Goal: Check status

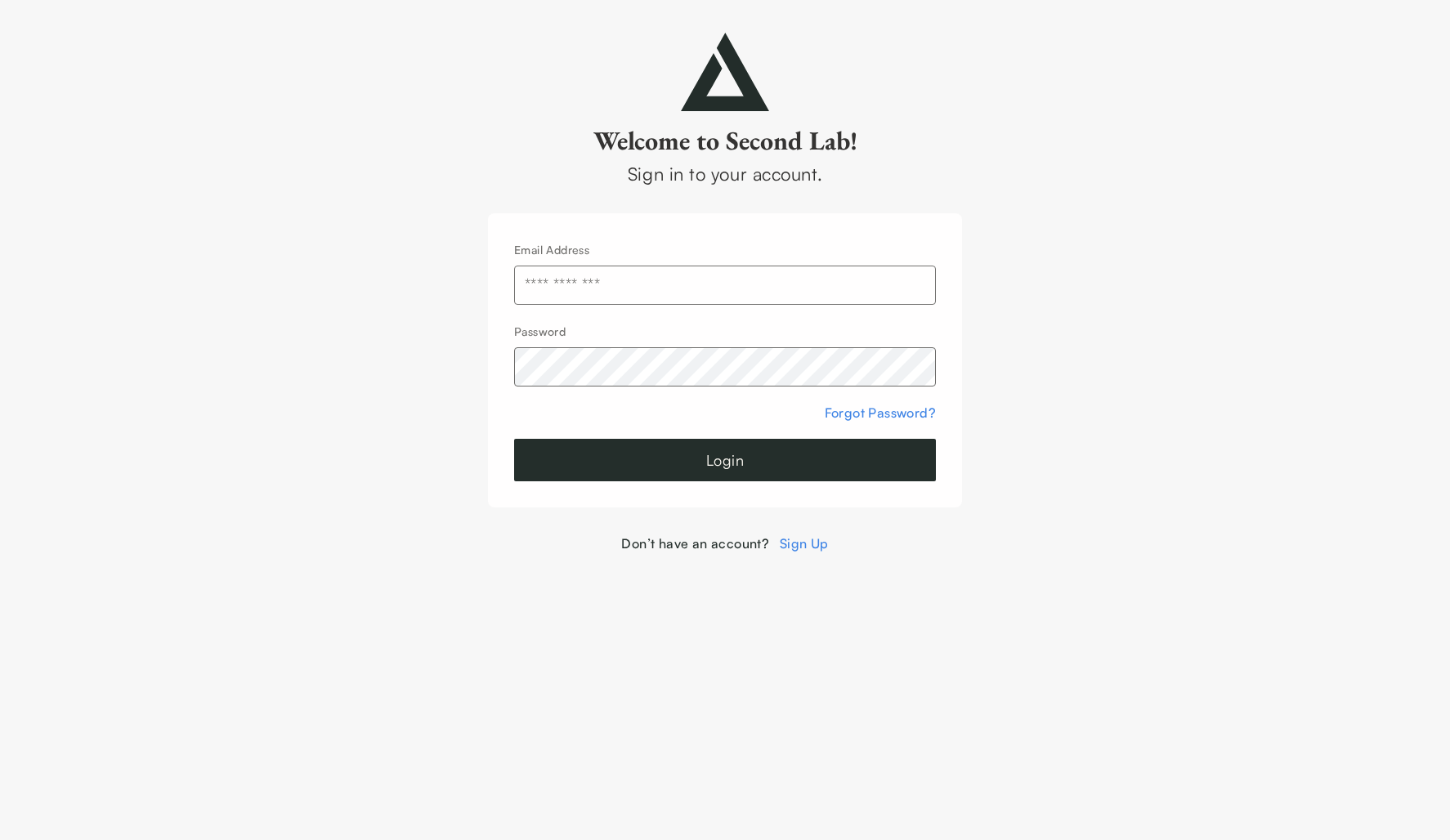
click at [594, 290] on input "text" at bounding box center [725, 285] width 421 height 39
type input "**********"
click at [607, 461] on button "Login" at bounding box center [725, 460] width 421 height 43
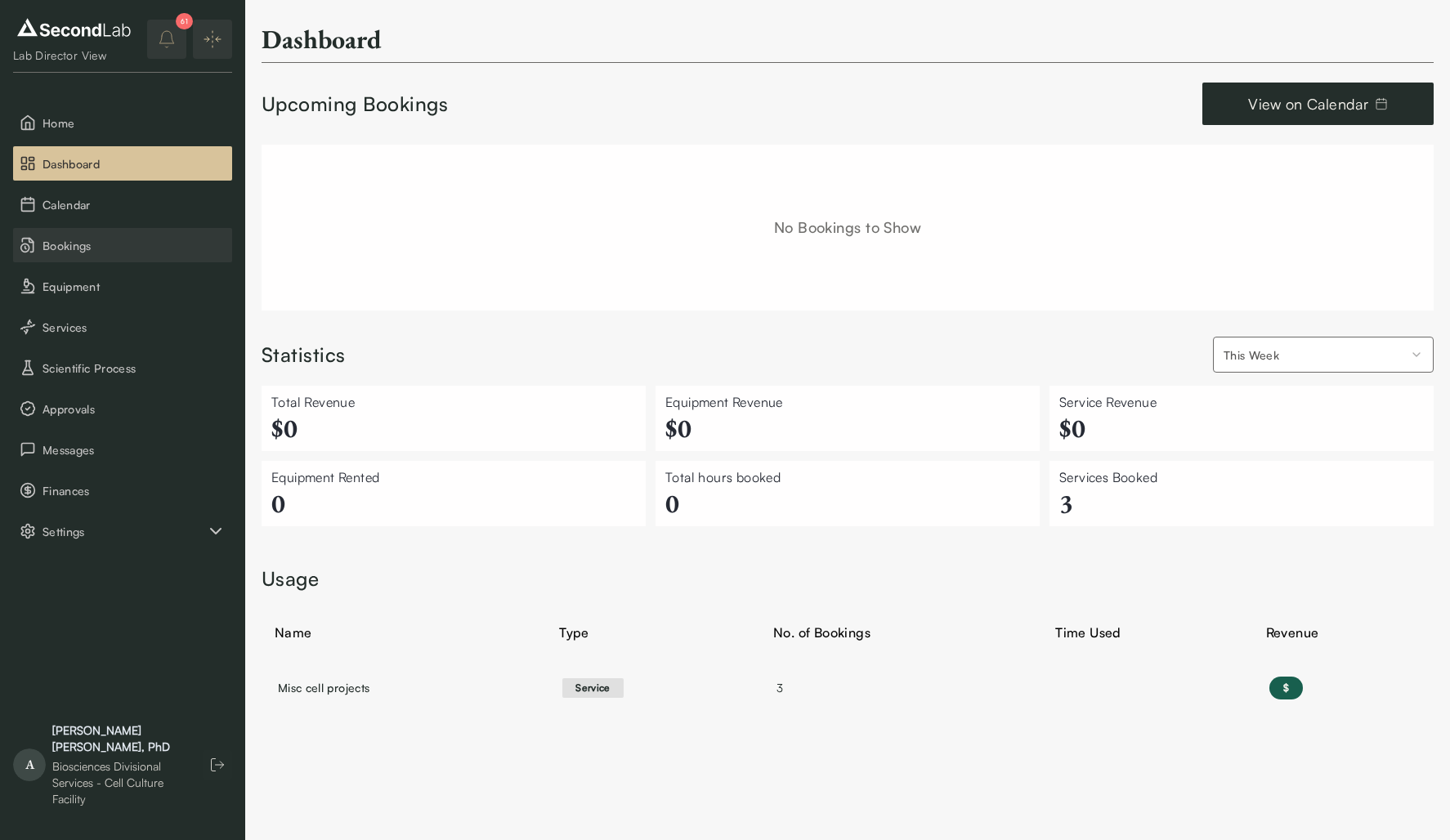
click at [81, 248] on span "Bookings" at bounding box center [134, 246] width 183 height 18
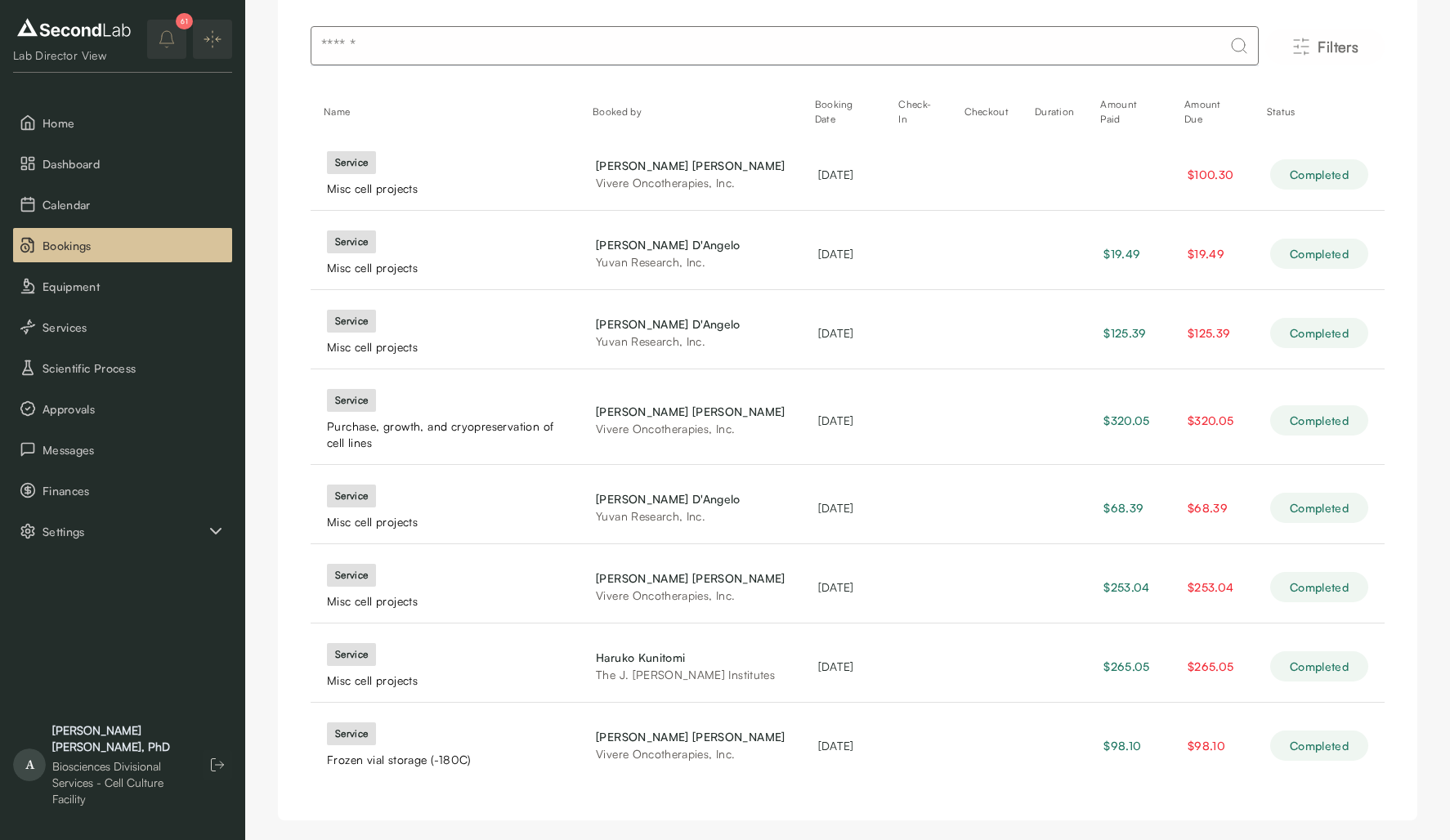
scroll to position [117, 0]
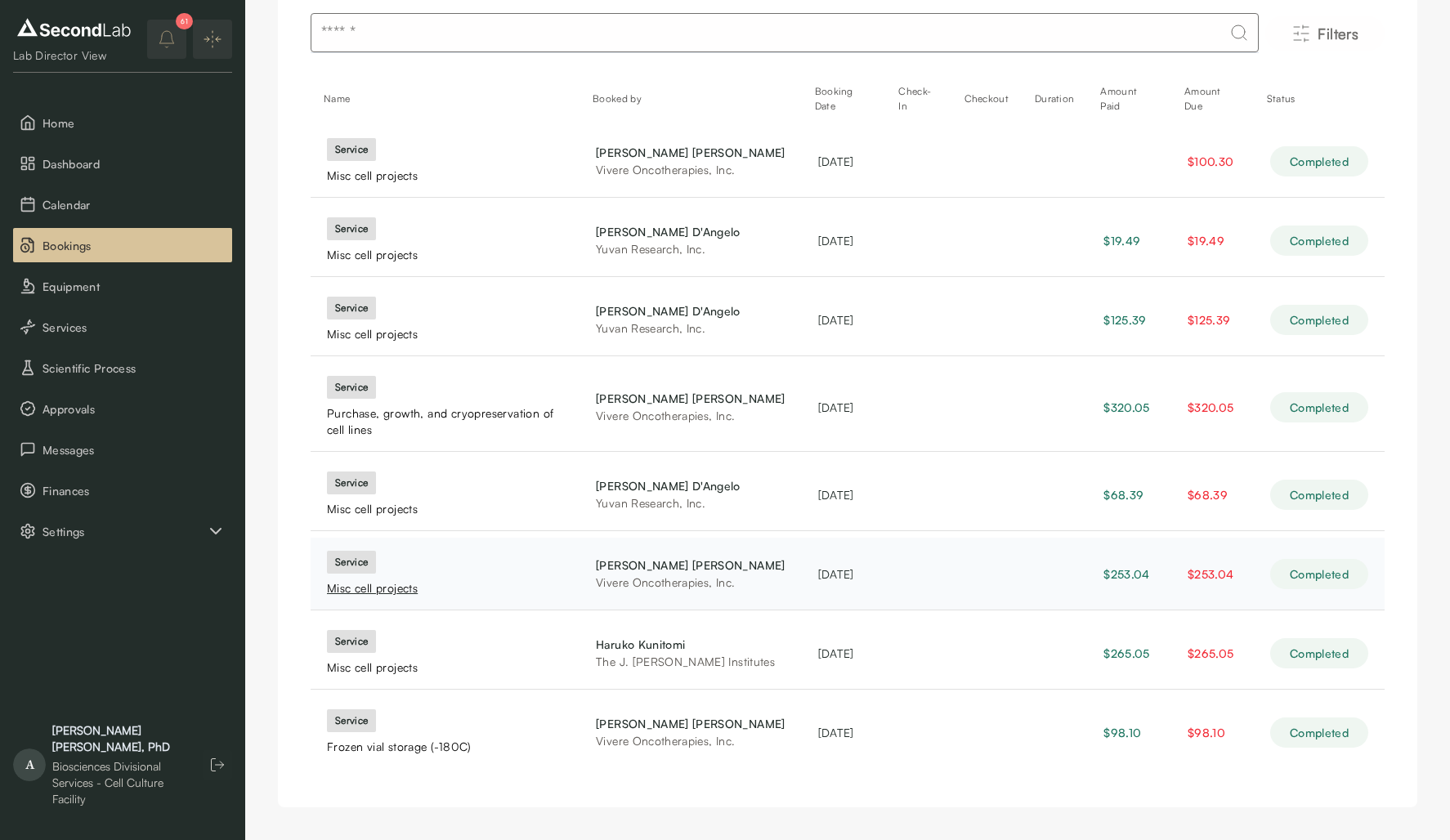
click at [365, 584] on div "Misc cell projects" at bounding box center [445, 589] width 237 height 17
